Goal: Task Accomplishment & Management: Manage account settings

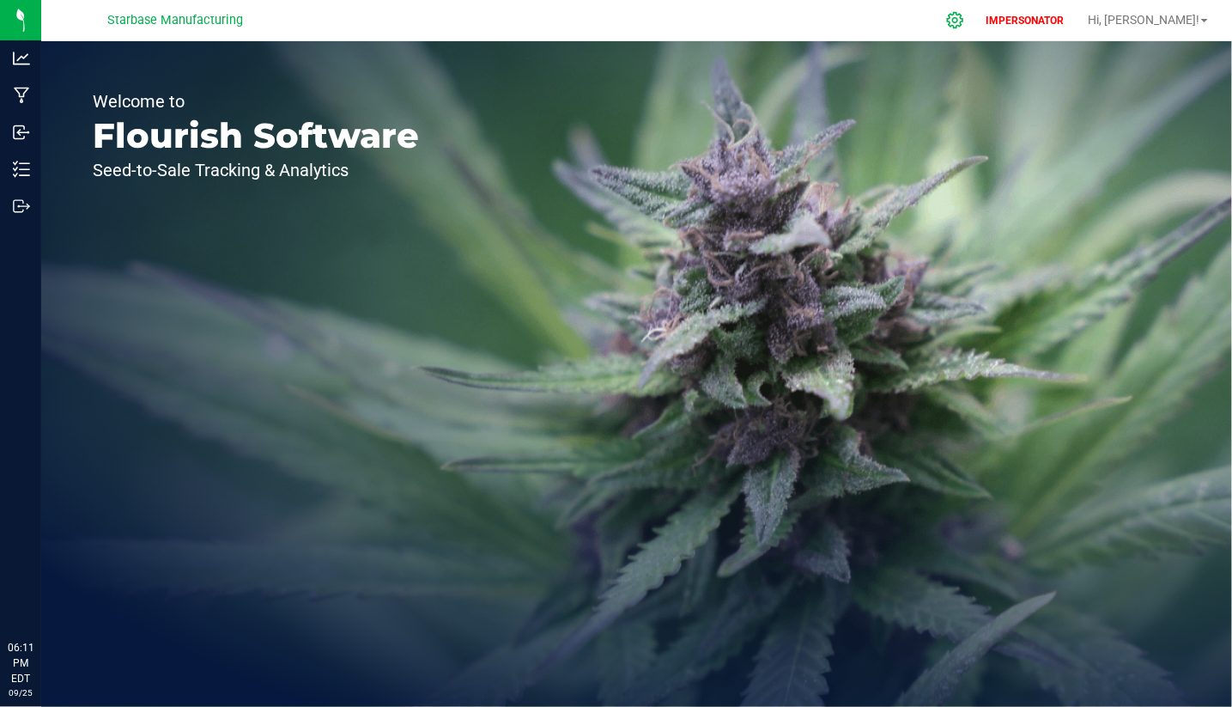
drag, startPoint x: 0, startPoint y: 0, endPoint x: 1017, endPoint y: 22, distance: 1017.2
click at [965, 22] on icon at bounding box center [955, 20] width 18 height 18
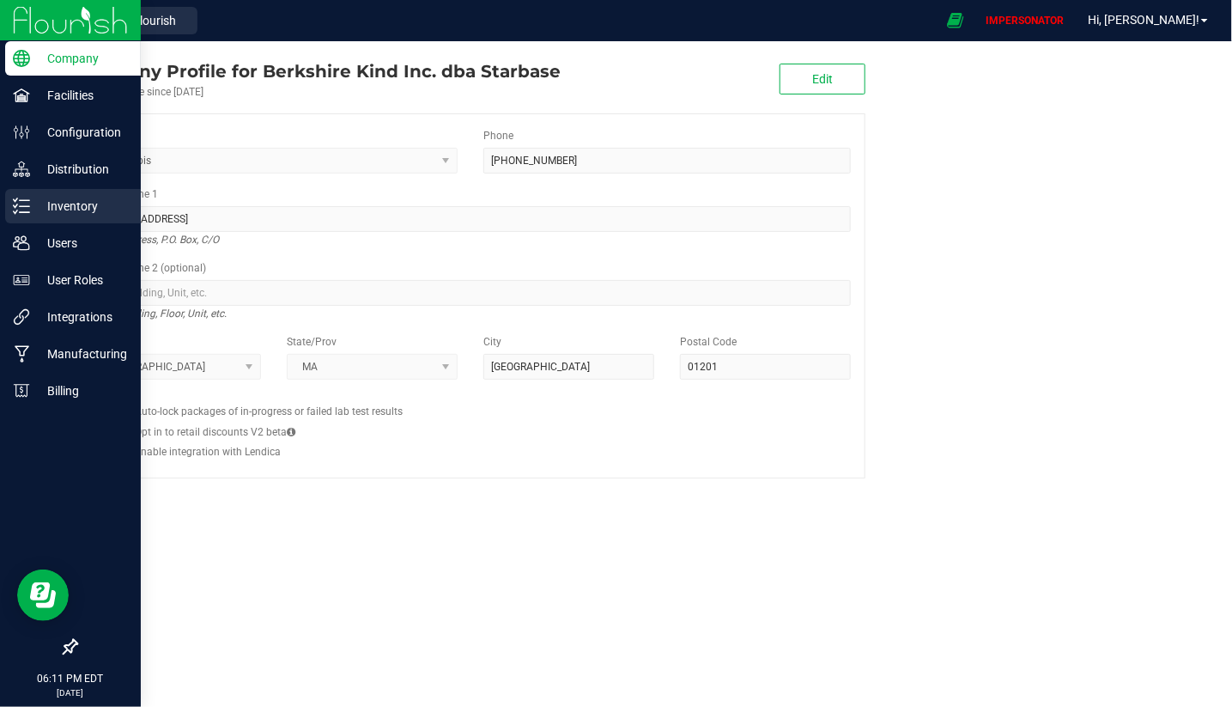
click at [58, 208] on p "Inventory" at bounding box center [81, 206] width 103 height 21
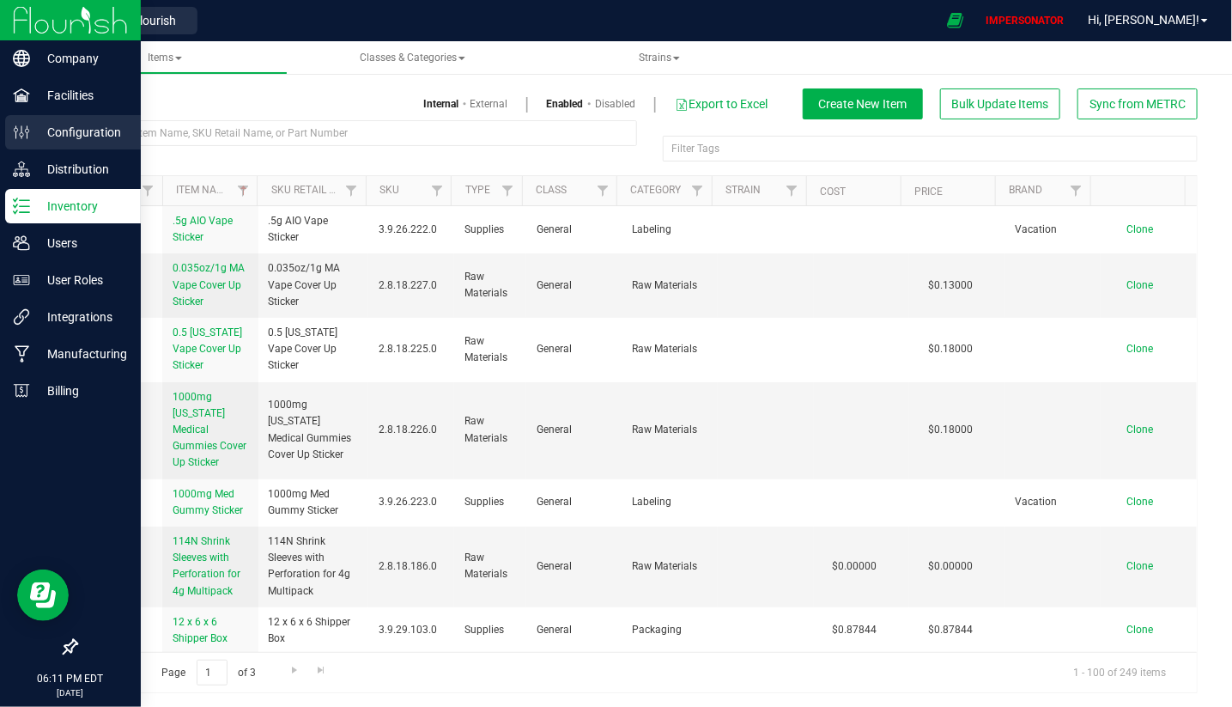
click at [64, 138] on p "Configuration" at bounding box center [81, 132] width 103 height 21
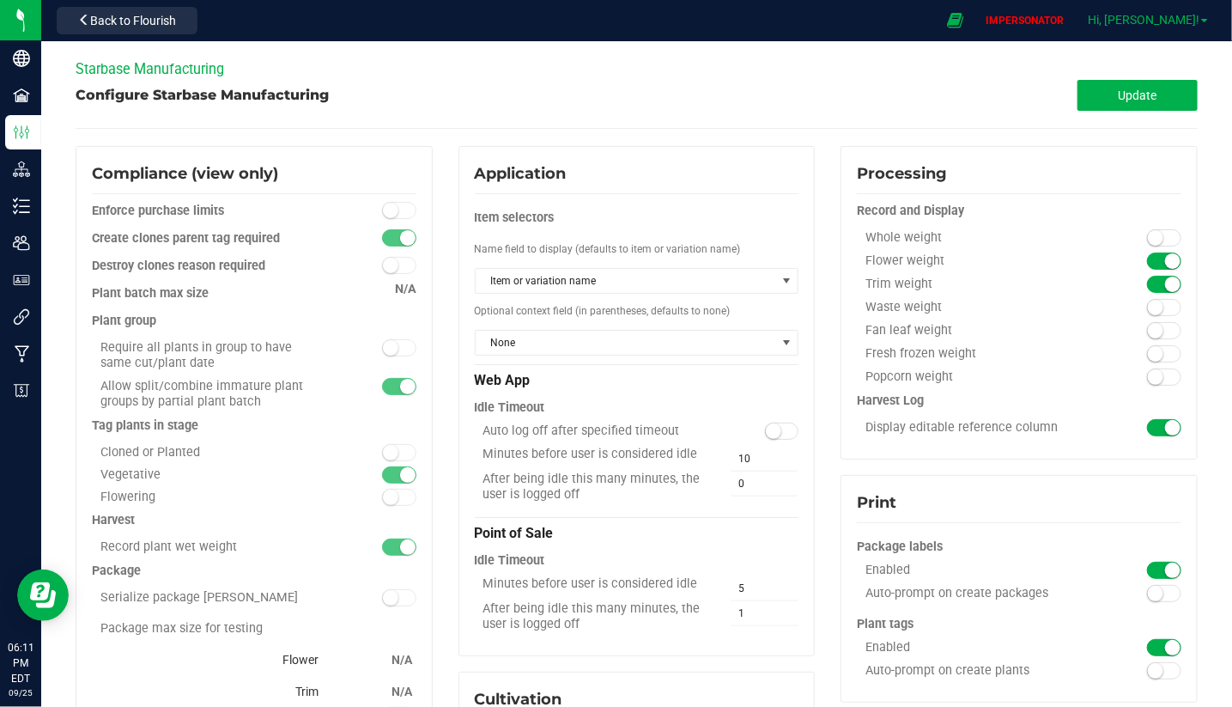
click at [1200, 25] on span "Hi, [PERSON_NAME]!" at bounding box center [1144, 20] width 112 height 14
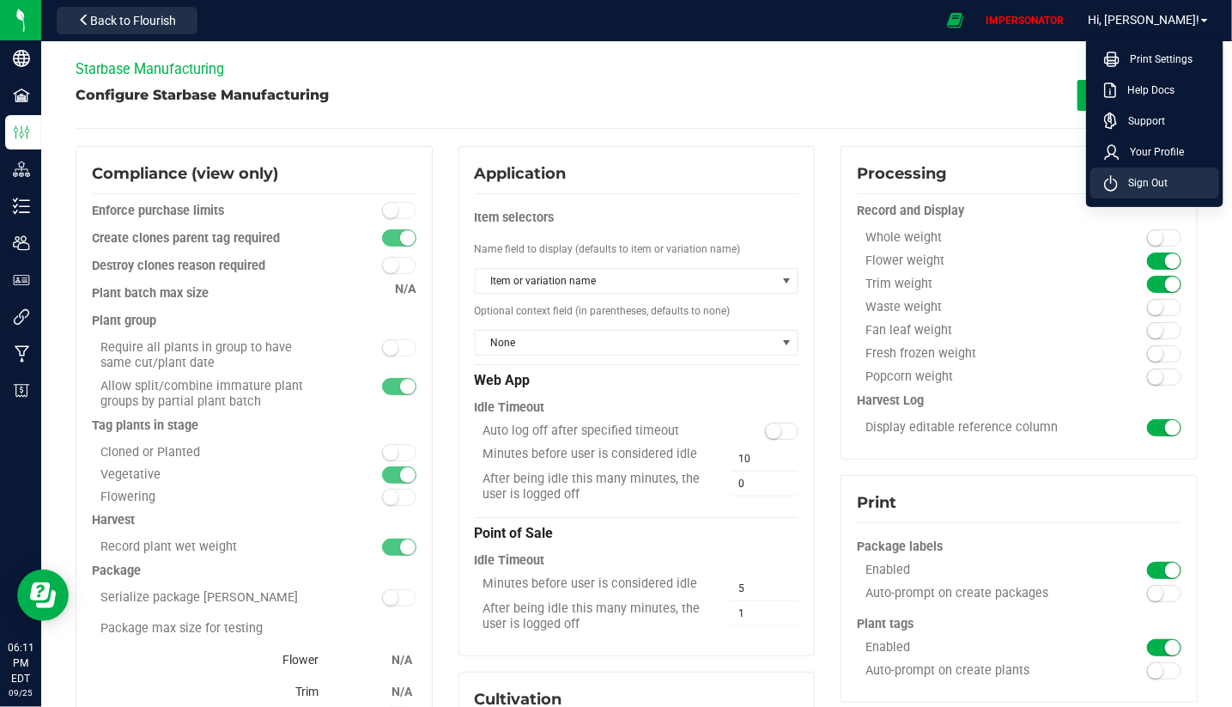
click at [1155, 187] on span "Sign Out" at bounding box center [1143, 182] width 50 height 17
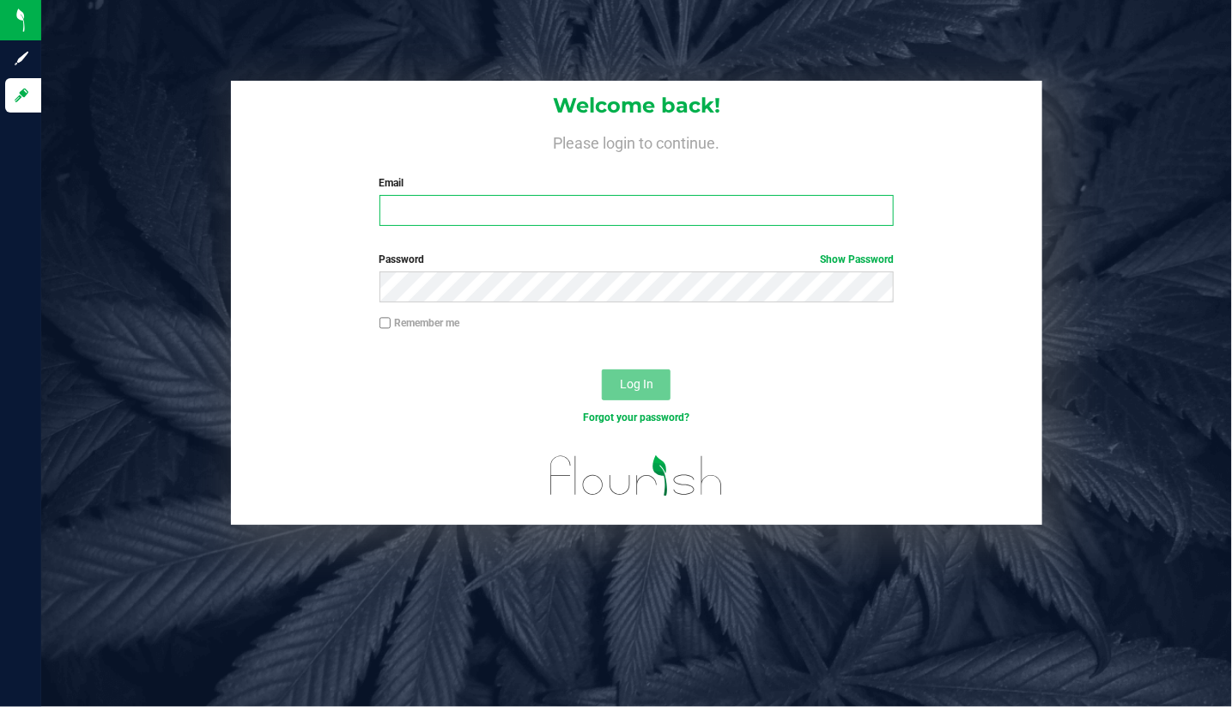
type input "[EMAIL_ADDRESS][DOMAIN_NAME]"
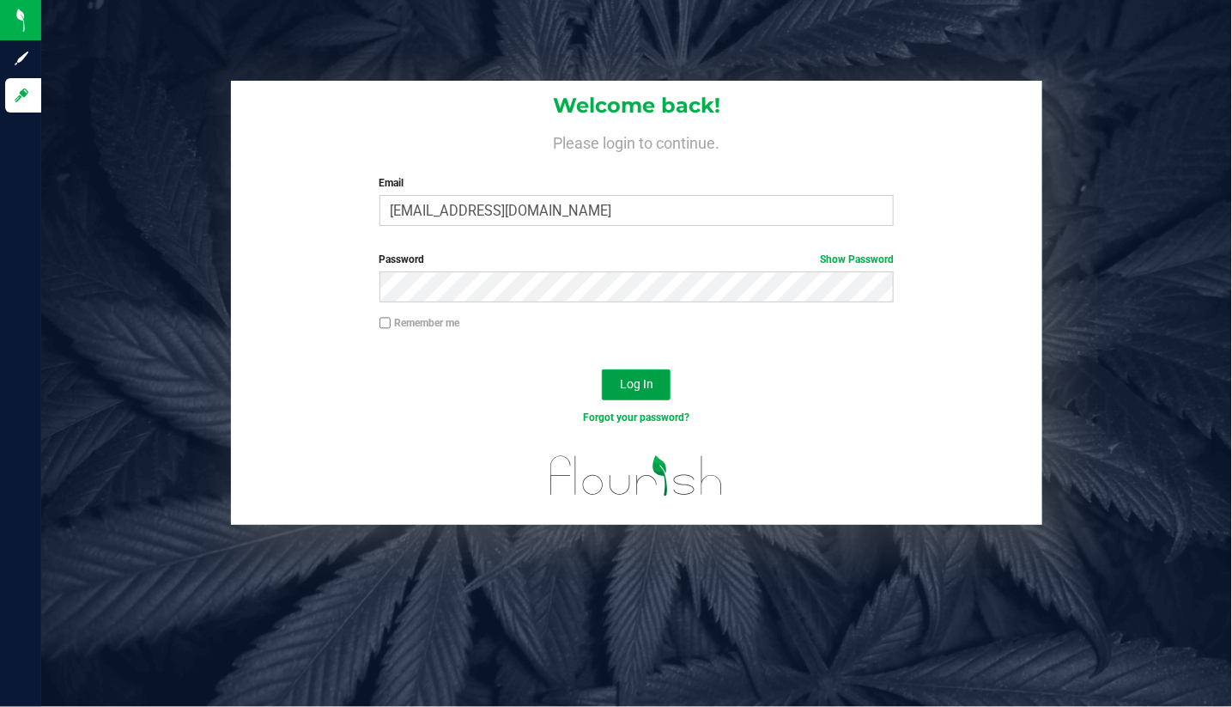
click at [640, 387] on span "Log In" at bounding box center [636, 384] width 33 height 14
